Goal: Navigation & Orientation: Find specific page/section

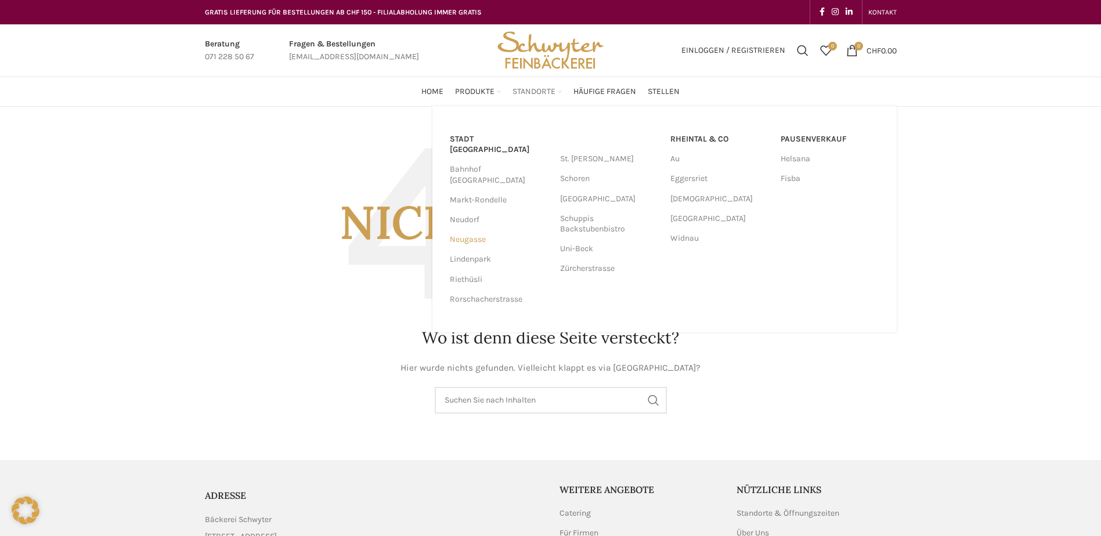
click at [466, 230] on link "Neugasse" at bounding box center [499, 240] width 99 height 20
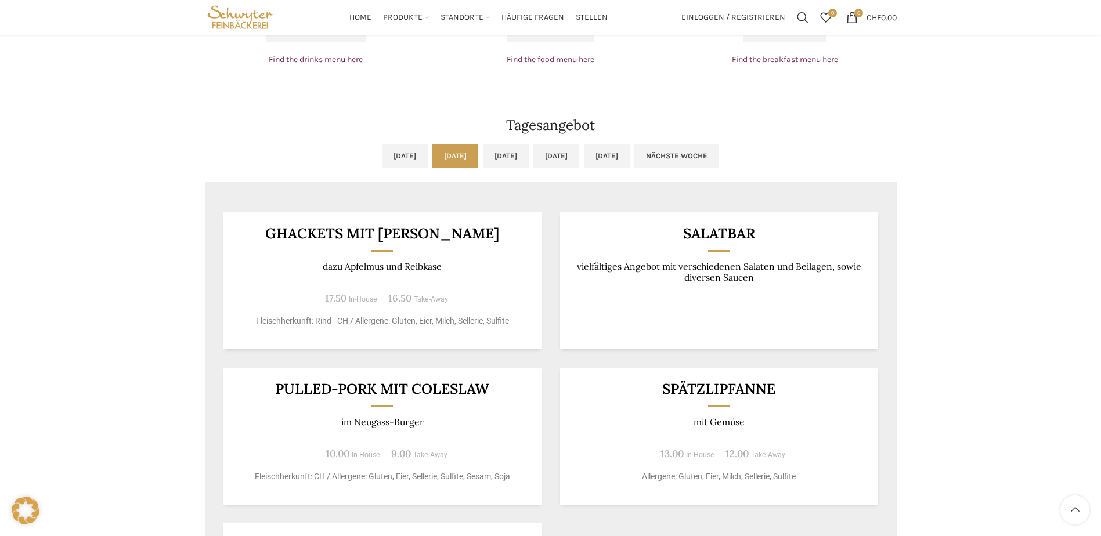
scroll to position [871, 0]
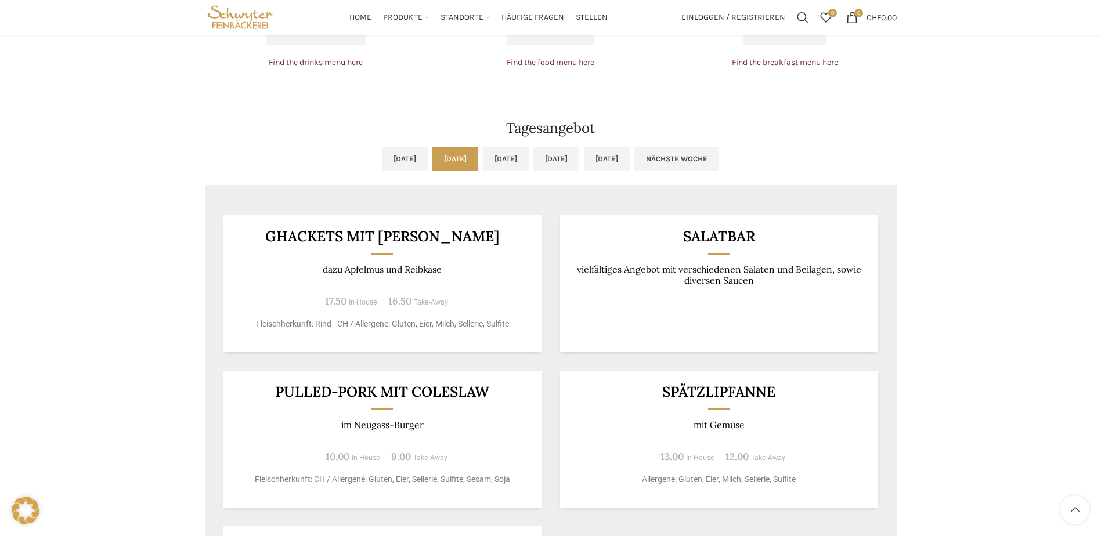
click at [432, 161] on link "[DATE]" at bounding box center [455, 159] width 46 height 24
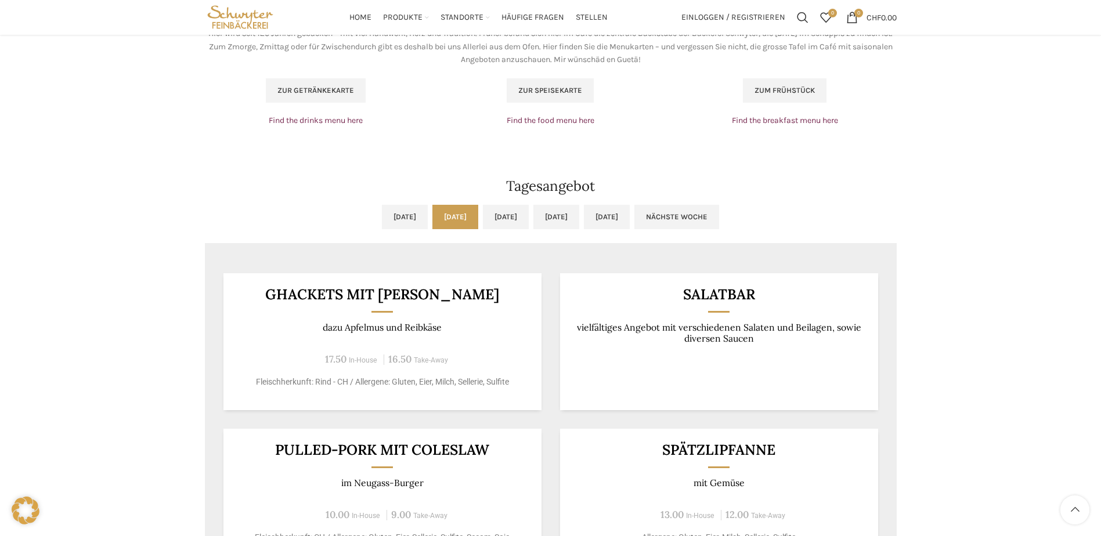
scroll to position [754, 0]
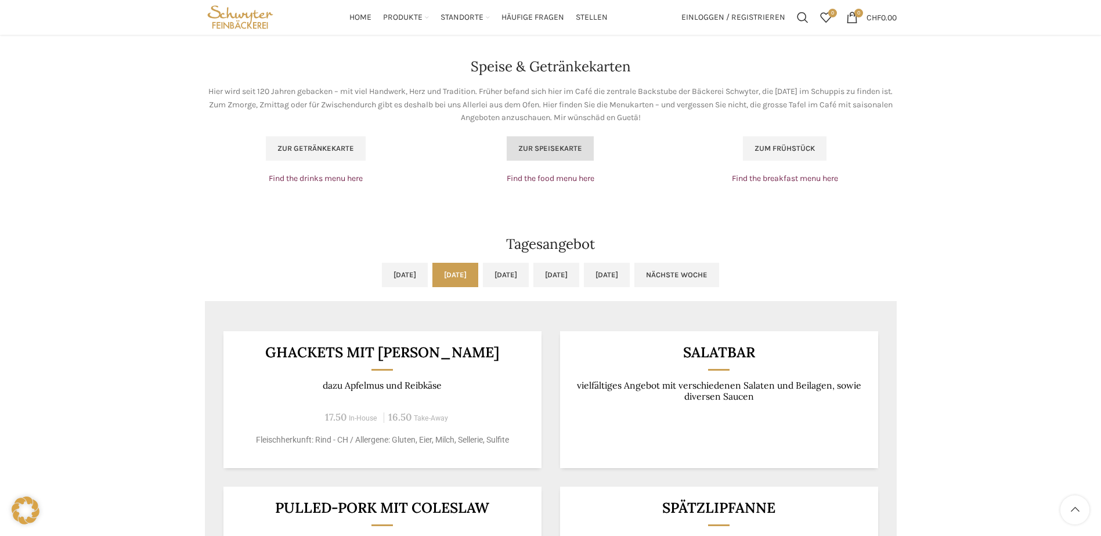
click at [563, 153] on link "Zur Speisekarte" at bounding box center [550, 148] width 87 height 24
click at [459, 185] on p "Find the food menu here" at bounding box center [550, 178] width 223 height 13
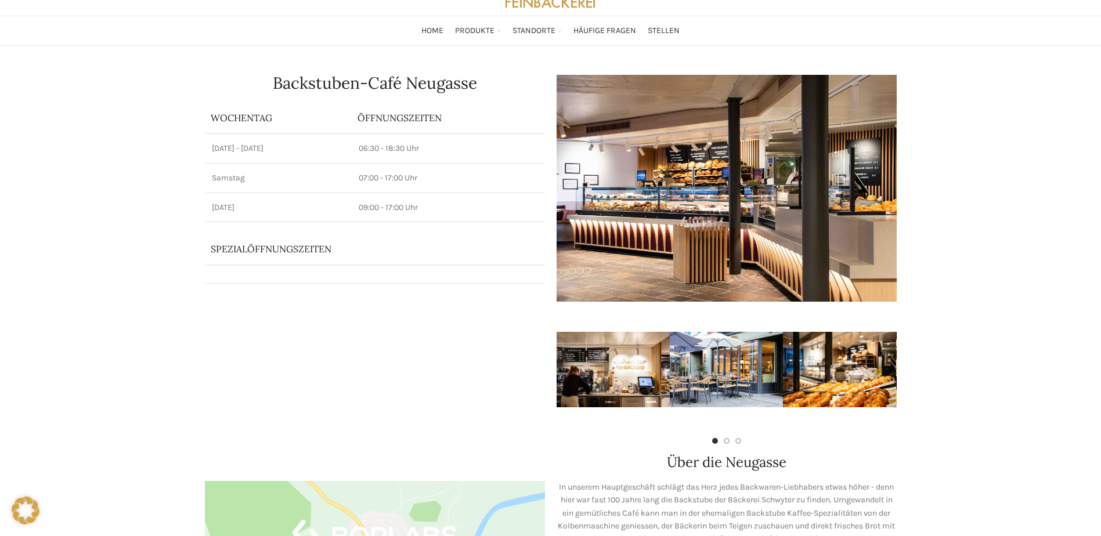
scroll to position [0, 0]
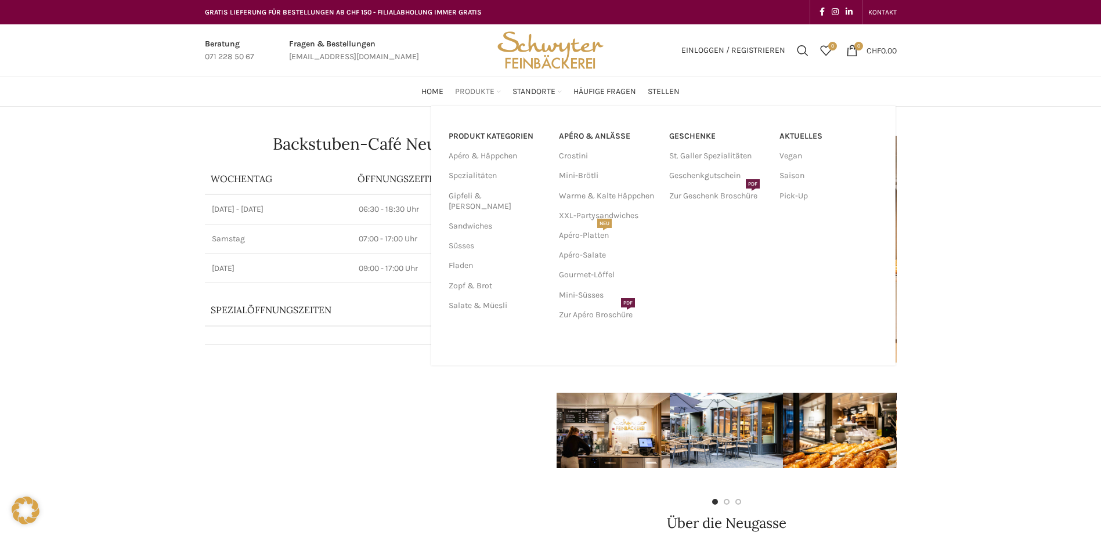
click at [476, 95] on span "Produkte" at bounding box center [474, 91] width 39 height 11
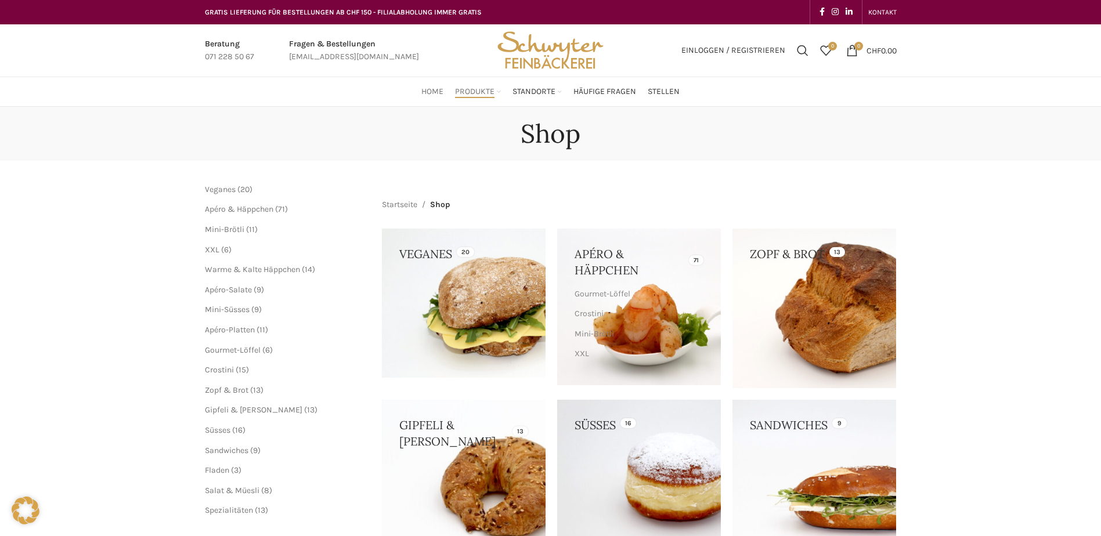
click at [425, 93] on span "Home" at bounding box center [432, 91] width 22 height 11
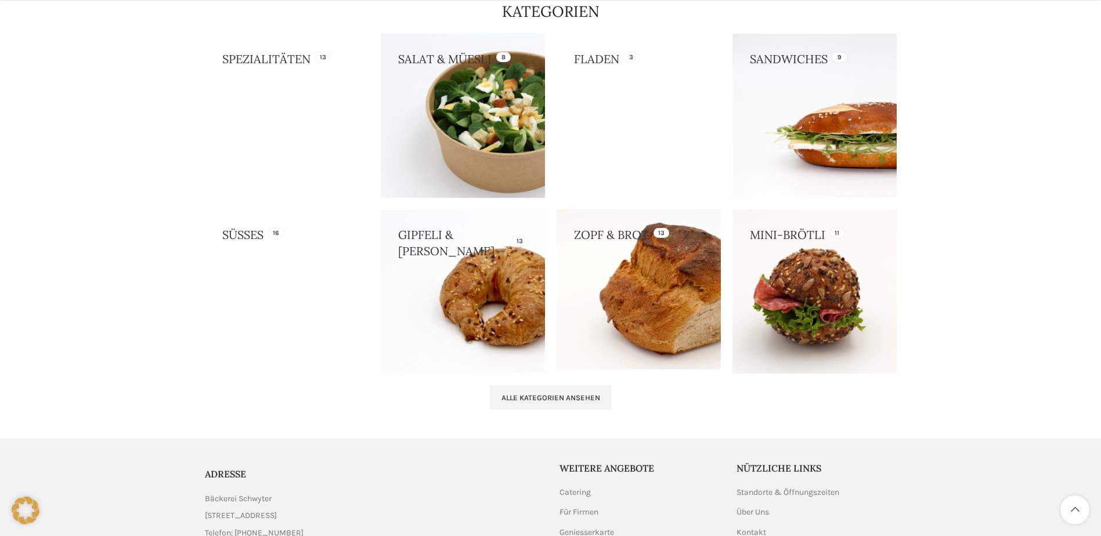
scroll to position [1045, 0]
